Goal: Task Accomplishment & Management: Manage account settings

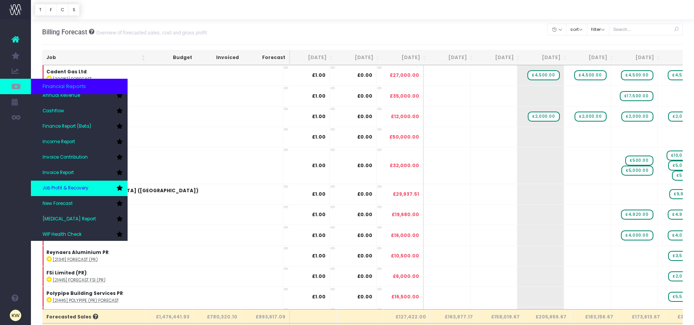
scroll to position [23, 0]
click at [87, 185] on span "Job Profit & Recovery" at bounding box center [66, 187] width 46 height 7
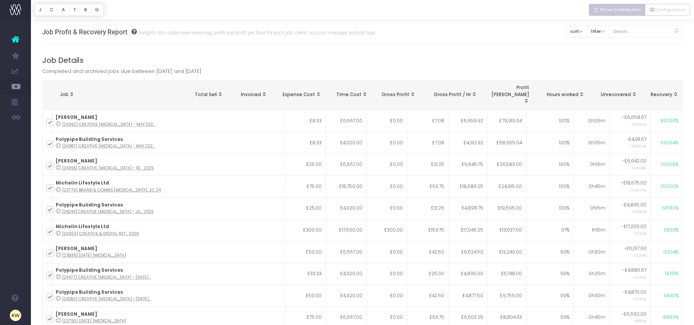
click at [613, 15] on button "Show Contribution" at bounding box center [617, 10] width 56 height 12
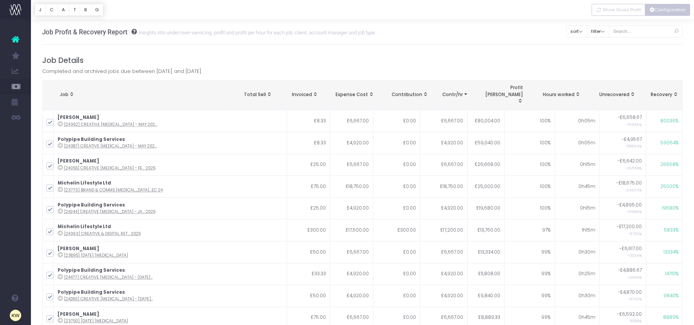
click at [654, 15] on button "Configuration" at bounding box center [667, 10] width 45 height 12
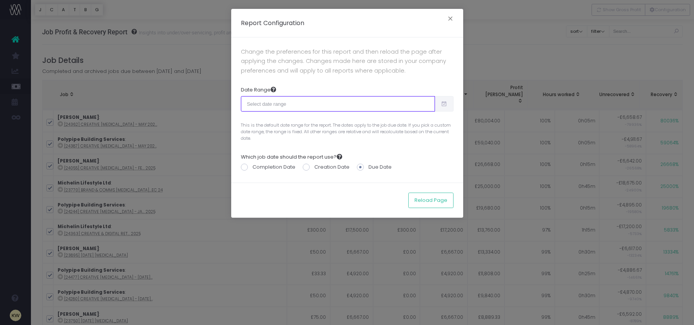
click at [376, 105] on input "text" at bounding box center [338, 103] width 194 height 15
type input "09-11-2025"
type input "10-10-2025"
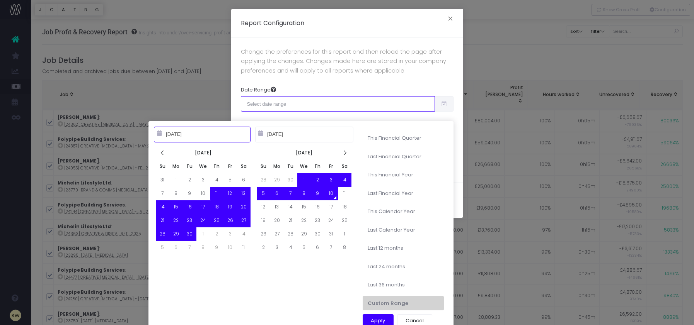
type input "10-01-2025"
type input "12-31-2025"
type input "09-11-2025"
type input "10-10-2025"
type input "07-01-2025"
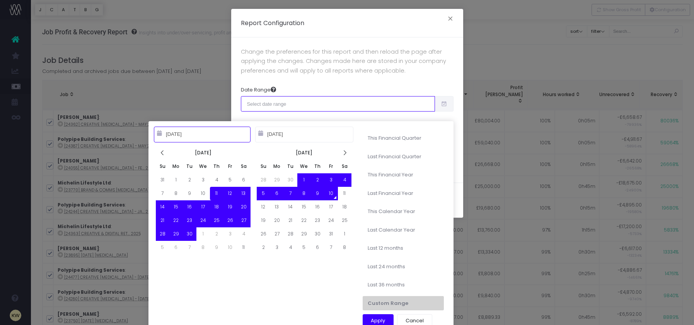
type input "09-30-2025"
type input "09-11-2025"
type input "10-10-2025"
type input "10-01-2024"
type input "09-30-2025"
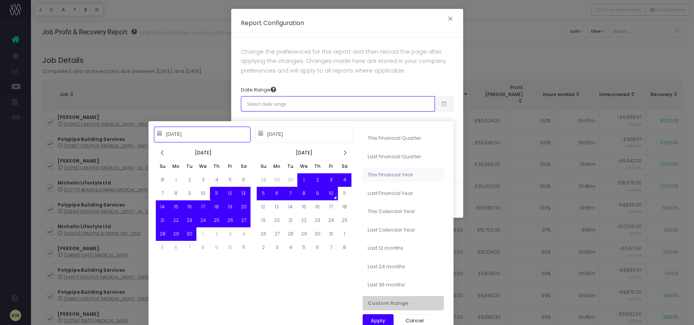
type input "09-11-2025"
type input "10-10-2025"
type input "10-01-2025"
type input "09-30-2026"
type input "09-11-2025"
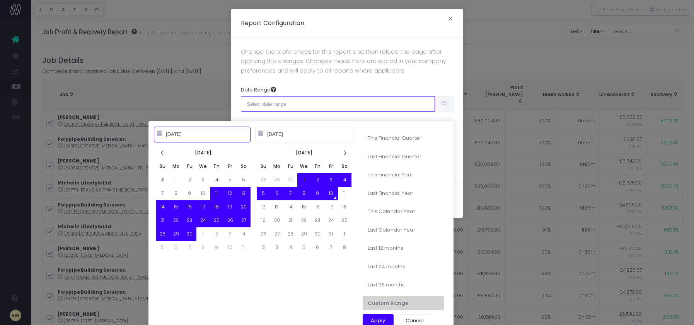
type input "10-10-2025"
type input "07-01-2025"
type input "09-30-2025"
type input "09-11-2025"
type input "10-10-2025"
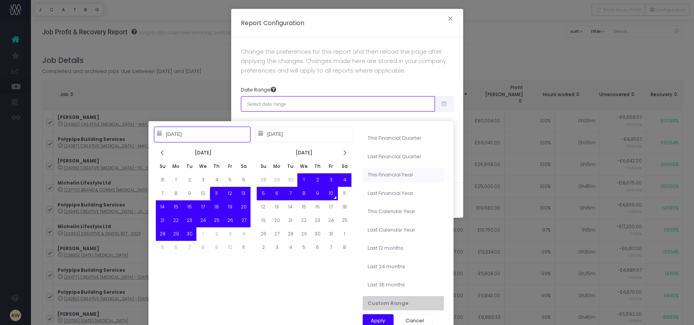
type input "10-01-2025"
type input "09-30-2026"
type input "09-11-2025"
type input "10-10-2025"
type input "10-01-2024"
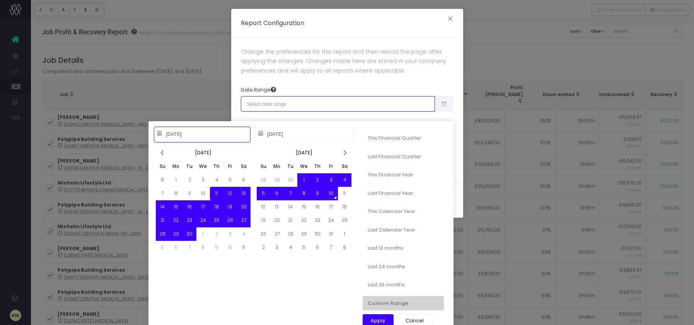
type input "09-30-2025"
type input "09-11-2025"
type input "10-10-2025"
type input "01-01-2025"
type input "12-31-2025"
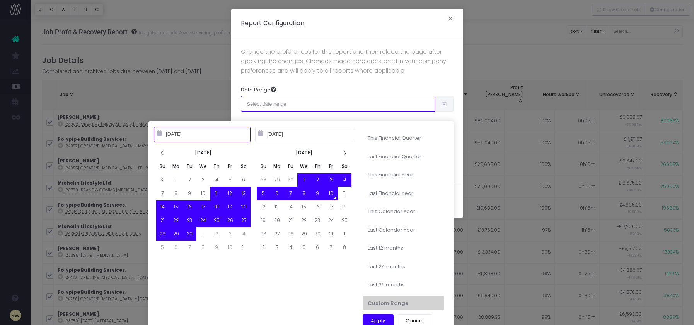
type input "09-11-2025"
type input "10-10-2025"
type input "01-01-2024"
type input "12-31-2024"
type input "09-11-2025"
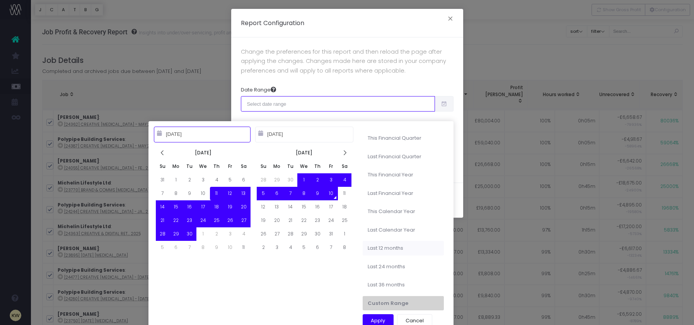
type input "10-10-2025"
type input "10-10-2024"
type input "10-09-2025"
click at [396, 247] on li "Last 12 months" at bounding box center [402, 248] width 81 height 15
type input "Oct 10th 2024 – Oct 9th 2025"
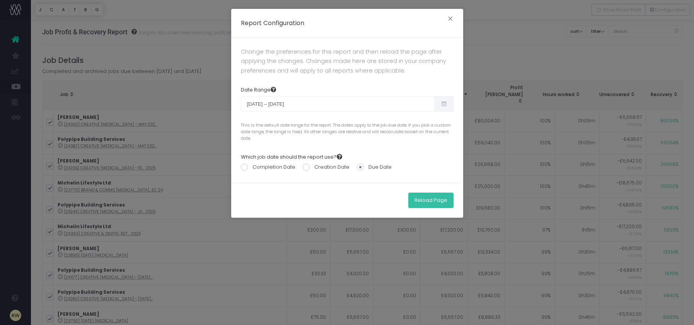
click at [422, 202] on button "Reload Page" at bounding box center [430, 200] width 45 height 15
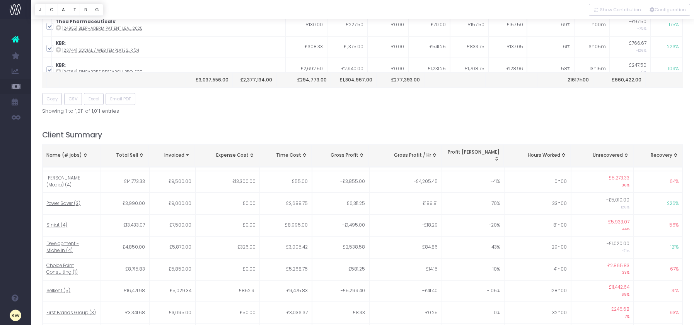
scroll to position [1161, 0]
